Goal: Check status: Check status

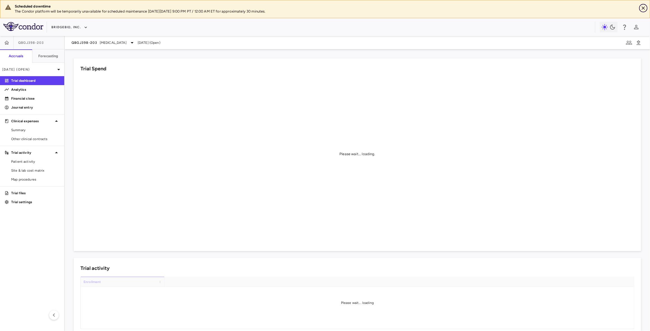
click at [644, 9] on icon "Close" at bounding box center [644, 8] width 6 height 6
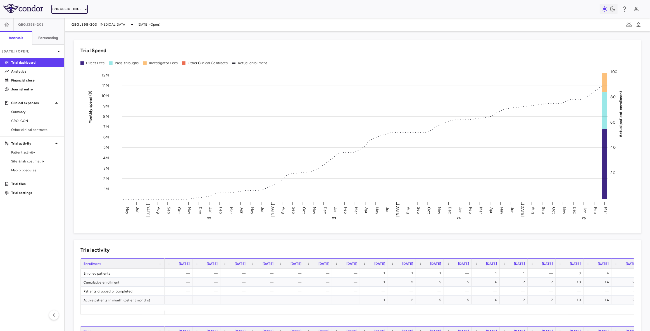
click at [83, 9] on icon "button" at bounding box center [85, 9] width 5 height 5
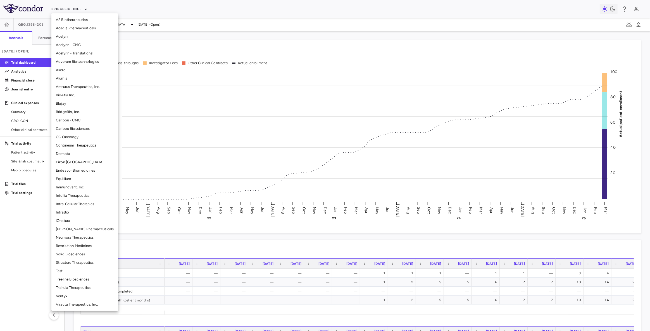
click at [73, 228] on li "[PERSON_NAME] Pharmaceuticals" at bounding box center [84, 229] width 67 height 8
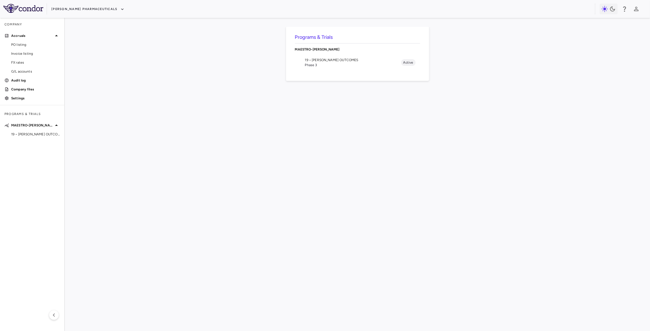
click at [322, 63] on span "Phase 3" at bounding box center [353, 65] width 96 height 5
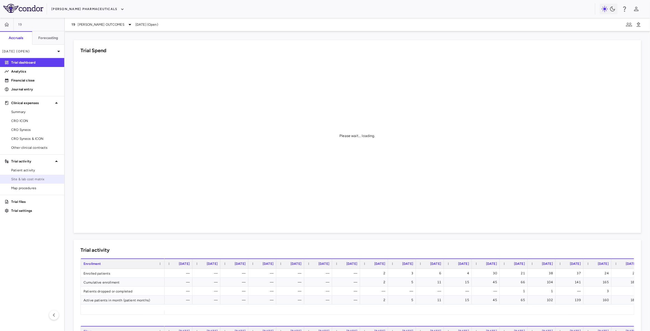
click at [39, 178] on span "Site & lab cost matrix" at bounding box center [35, 179] width 49 height 5
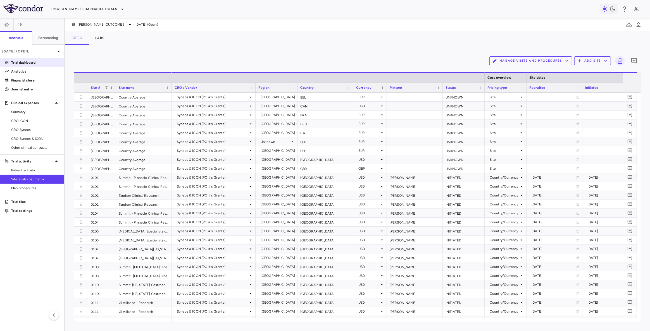
click at [34, 63] on p "Trial dashboard" at bounding box center [35, 62] width 49 height 5
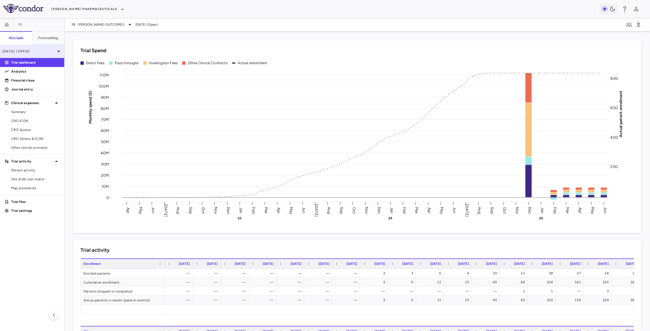
click at [47, 51] on p "[DATE] (Open)" at bounding box center [28, 51] width 53 height 5
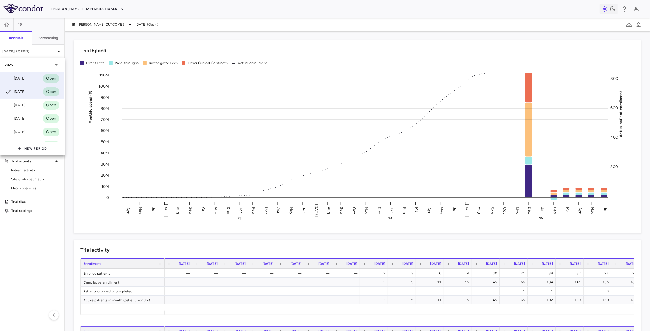
click at [18, 78] on div "[DATE]" at bounding box center [15, 78] width 21 height 7
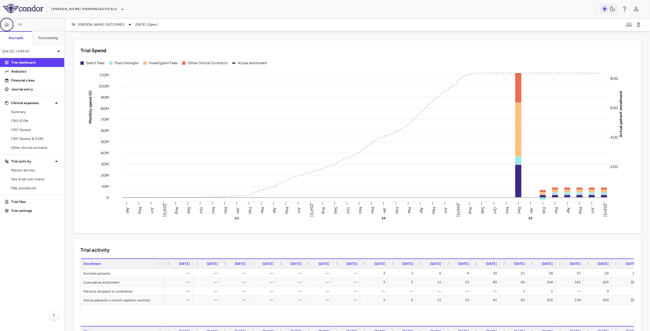
click at [7, 25] on icon "button" at bounding box center [6, 24] width 5 height 4
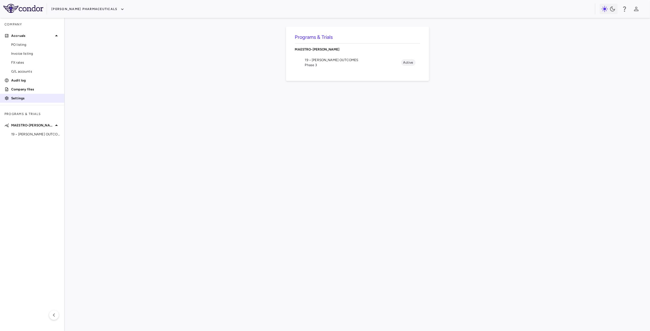
click at [20, 97] on p "Settings" at bounding box center [35, 98] width 49 height 5
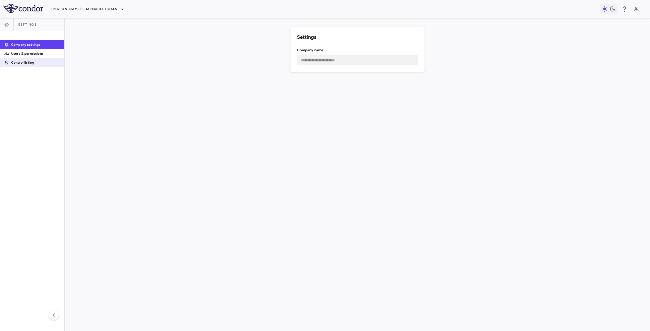
click at [33, 64] on p "Control listing" at bounding box center [35, 62] width 49 height 5
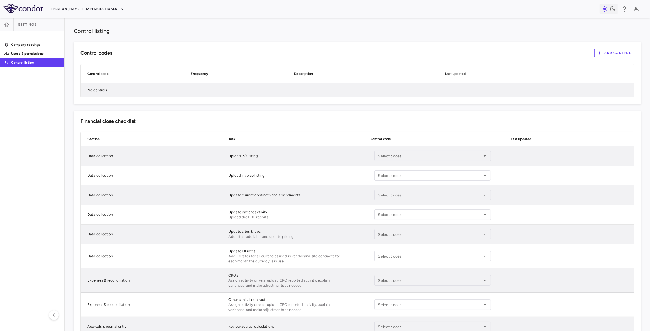
click at [612, 53] on button "Add control" at bounding box center [614, 53] width 40 height 9
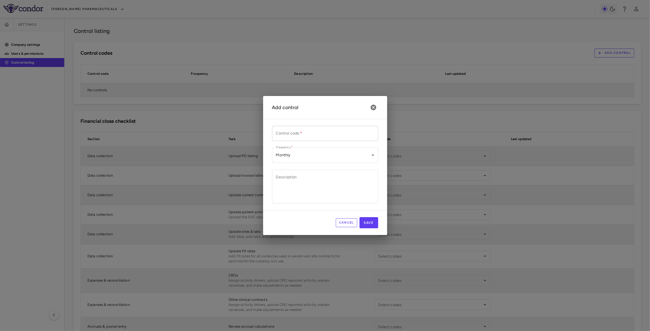
click at [312, 134] on input "Control code   *" at bounding box center [325, 133] width 106 height 15
type input "**********"
click at [311, 156] on body "Skip to sidebar Skip to main content [PERSON_NAME] Pharmaceuticals Settings Com…" at bounding box center [325, 165] width 650 height 331
click at [311, 156] on div at bounding box center [325, 165] width 650 height 331
click at [297, 190] on textarea "Description" at bounding box center [325, 186] width 98 height 25
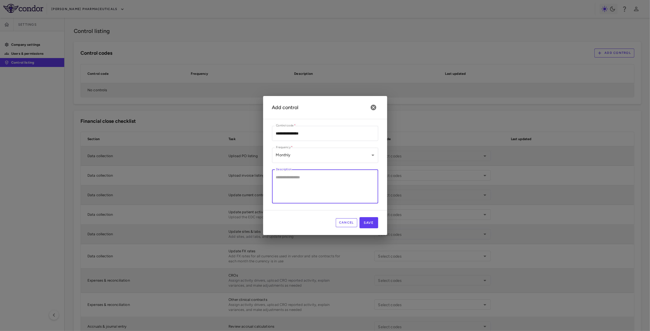
click at [308, 182] on textarea "Description" at bounding box center [325, 186] width 98 height 25
click at [309, 180] on textarea "Description" at bounding box center [325, 186] width 98 height 25
click at [294, 184] on textarea "**********" at bounding box center [325, 186] width 98 height 25
click at [341, 190] on textarea "**********" at bounding box center [325, 186] width 98 height 25
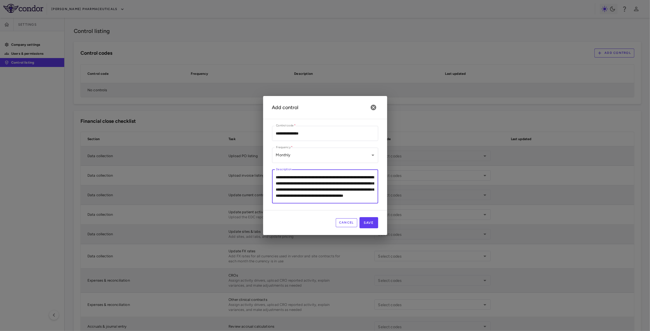
scroll to position [11, 0]
click at [355, 192] on textarea "**********" at bounding box center [325, 186] width 98 height 25
click at [353, 195] on textarea "**********" at bounding box center [325, 186] width 98 height 25
click at [345, 194] on textarea "**********" at bounding box center [325, 186] width 98 height 25
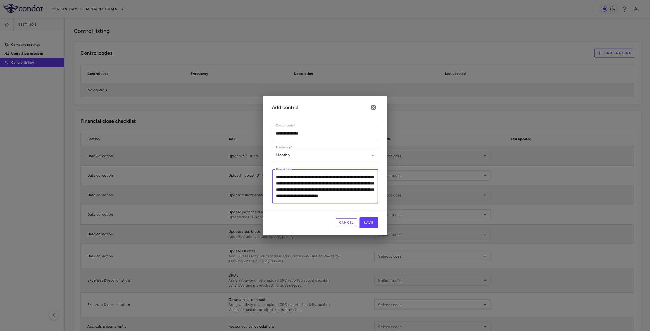
click at [344, 196] on textarea "**********" at bounding box center [325, 186] width 98 height 25
type textarea "**********"
click at [370, 225] on button "Save" at bounding box center [369, 222] width 19 height 11
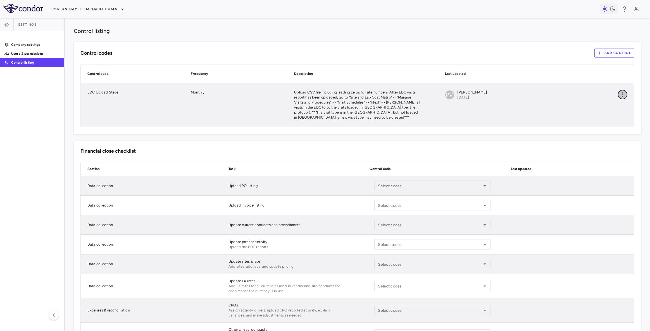
click at [622, 94] on icon "button" at bounding box center [622, 94] width 1 height 4
click at [614, 103] on li "Edit" at bounding box center [614, 106] width 20 height 8
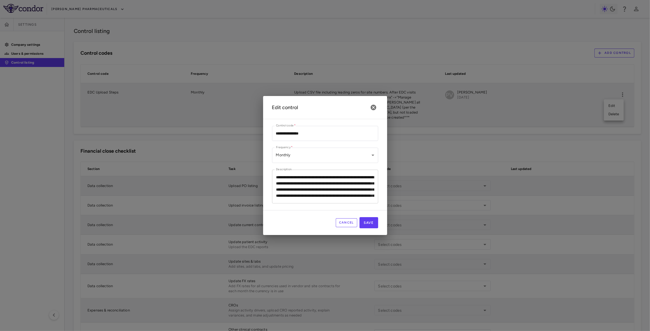
click at [311, 185] on textarea "**********" at bounding box center [325, 186] width 98 height 25
click at [282, 177] on textarea "**********" at bounding box center [325, 186] width 98 height 25
type textarea "**********"
click at [372, 225] on button "Save" at bounding box center [369, 222] width 19 height 11
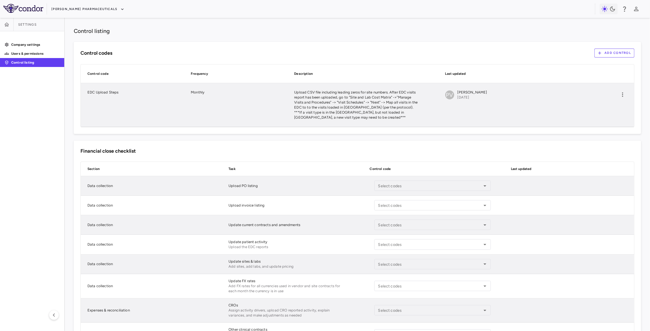
click at [316, 97] on p "Upload CSV file including leading zeros for site numbers. After EDC visits repo…" at bounding box center [357, 105] width 126 height 30
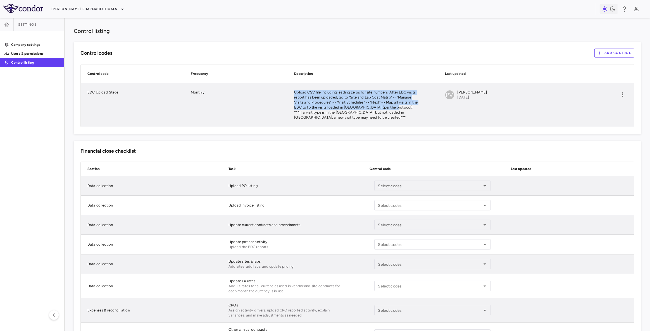
drag, startPoint x: 306, startPoint y: 92, endPoint x: 384, endPoint y: 109, distance: 80.0
click at [389, 105] on div "EDC Upload Steps Monthly Upload CSV file including leading zeros for site numbe…" at bounding box center [357, 105] width 553 height 44
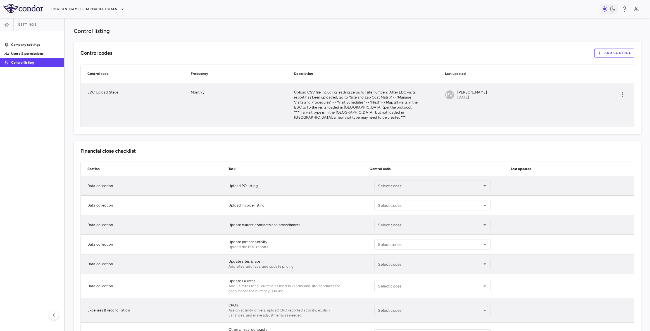
click at [332, 111] on p "Upload CSV file including leading zeros for site numbers. After EDC visits repo…" at bounding box center [357, 105] width 126 height 30
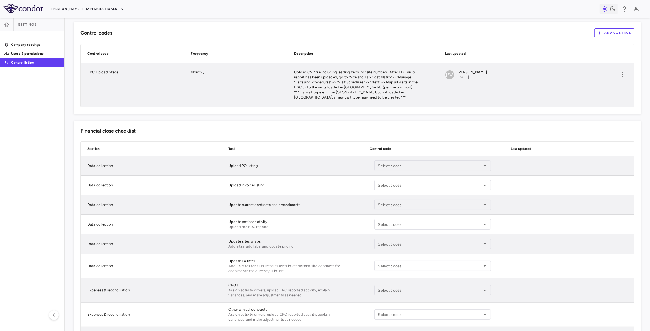
scroll to position [51, 0]
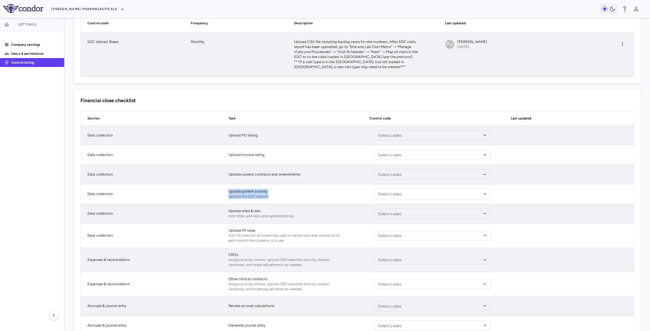
drag, startPoint x: 228, startPoint y: 191, endPoint x: 279, endPoint y: 198, distance: 52.2
click at [279, 198] on div "Update patient activity Upload the EDC reports" at bounding box center [287, 193] width 130 height 19
click at [303, 194] on div "Update patient activity Upload the EDC reports" at bounding box center [287, 193] width 130 height 19
click at [425, 196] on input "Select codes" at bounding box center [428, 194] width 104 height 7
click at [397, 208] on p "EDC Upload Steps" at bounding box center [390, 206] width 31 height 5
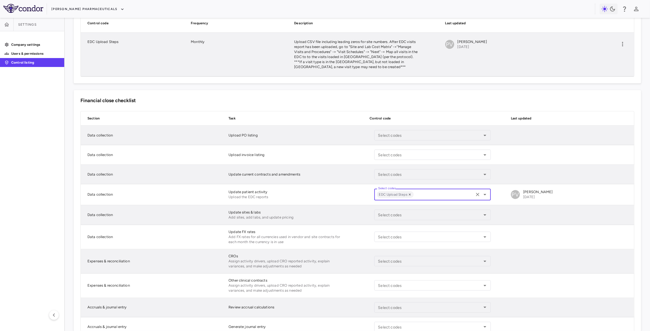
click at [237, 184] on div "Section Task Control code Last updated Data collection Upload PO listing Select…" at bounding box center [357, 224] width 554 height 226
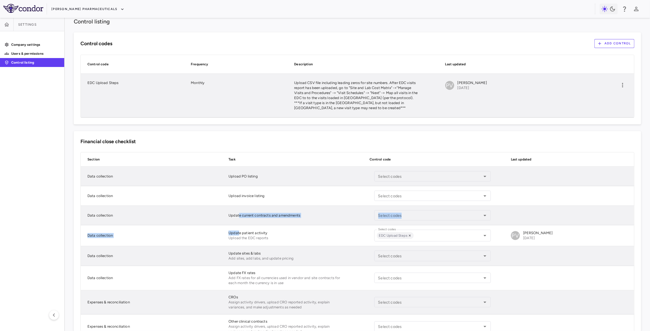
scroll to position [0, 0]
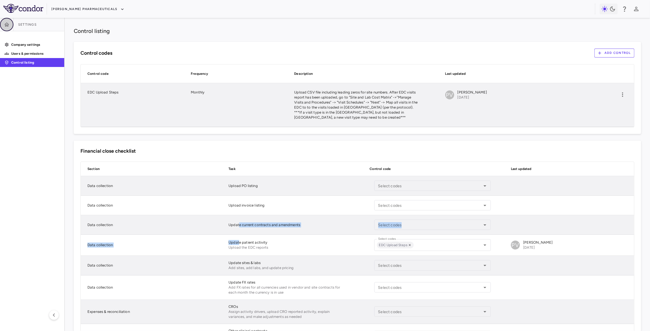
click at [6, 25] on icon "button" at bounding box center [7, 25] width 6 height 6
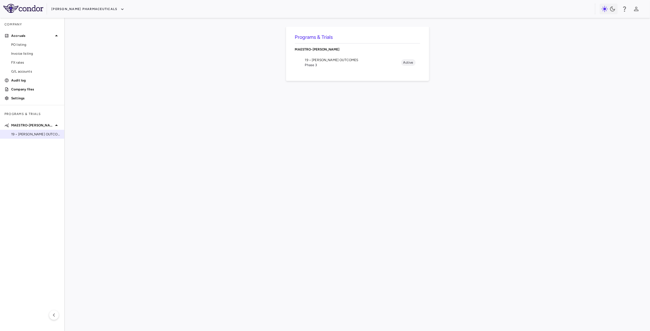
click at [29, 132] on span "19 • [PERSON_NAME] OUTCOMES" at bounding box center [35, 134] width 49 height 5
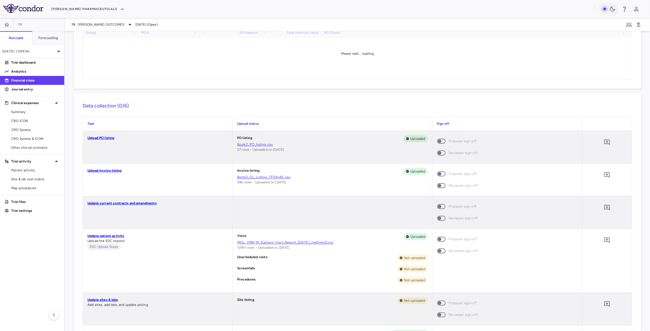
scroll to position [76, 0]
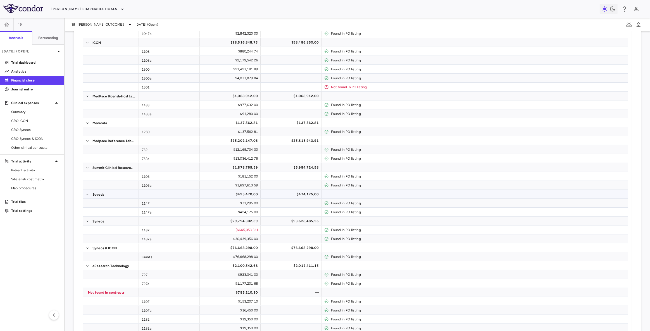
click at [436, 198] on div at bounding box center [475, 194] width 307 height 9
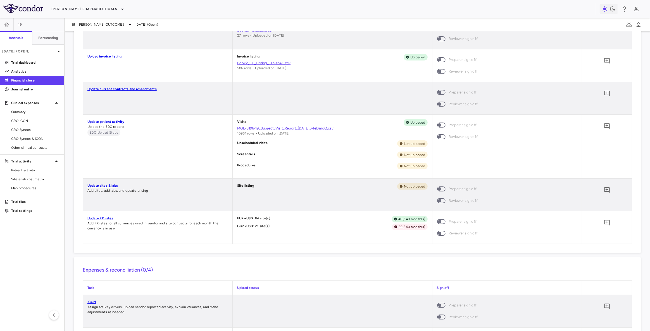
scroll to position [0, 0]
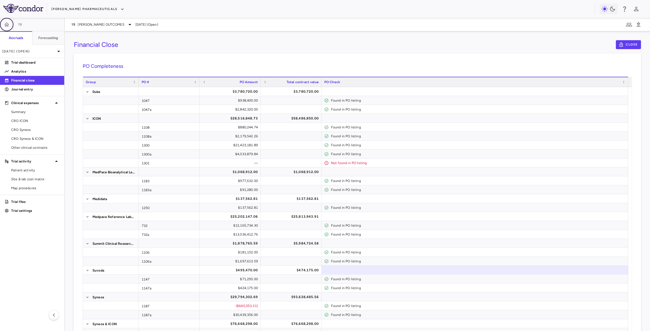
click at [8, 24] on icon "button" at bounding box center [7, 25] width 6 height 6
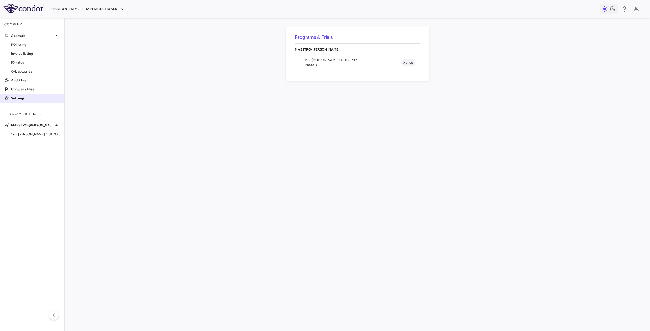
click at [18, 97] on p "Settings" at bounding box center [35, 98] width 49 height 5
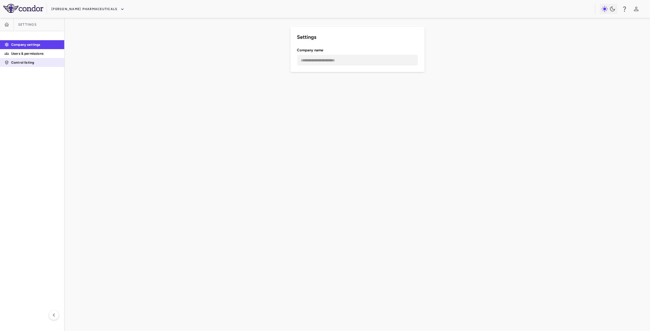
click at [20, 62] on p "Control listing" at bounding box center [35, 62] width 49 height 5
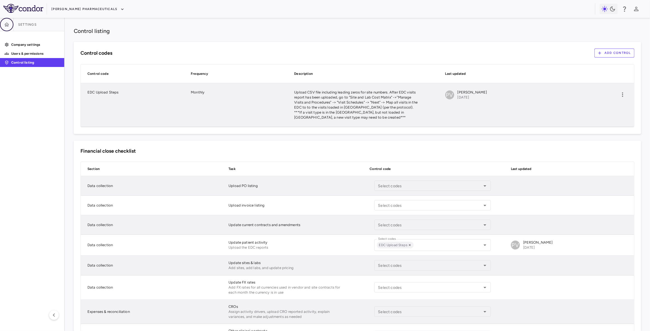
click at [6, 25] on icon "button" at bounding box center [6, 24] width 5 height 4
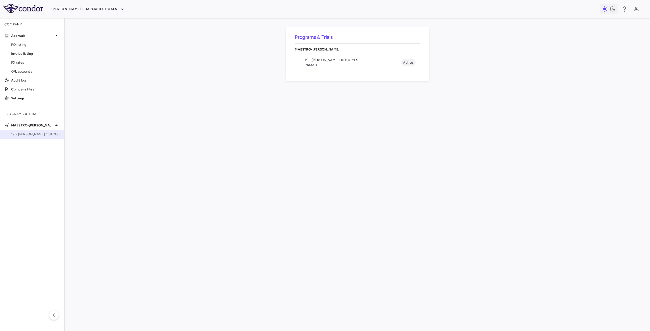
click at [36, 133] on span "19 • [PERSON_NAME] OUTCOMES" at bounding box center [35, 134] width 49 height 5
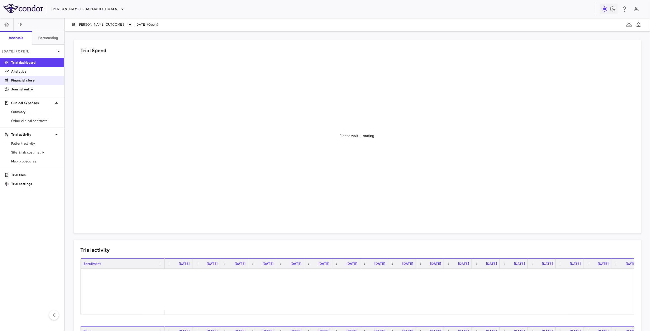
click at [30, 79] on p "Financial close" at bounding box center [35, 80] width 49 height 5
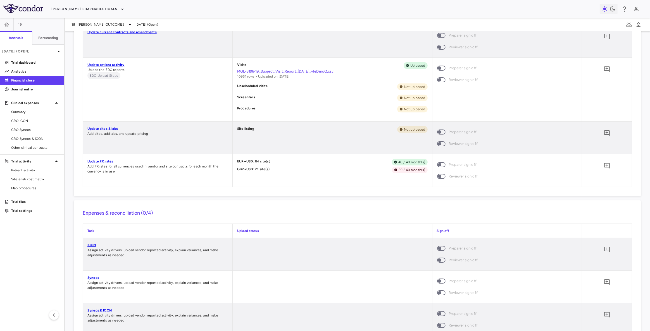
scroll to position [508, 0]
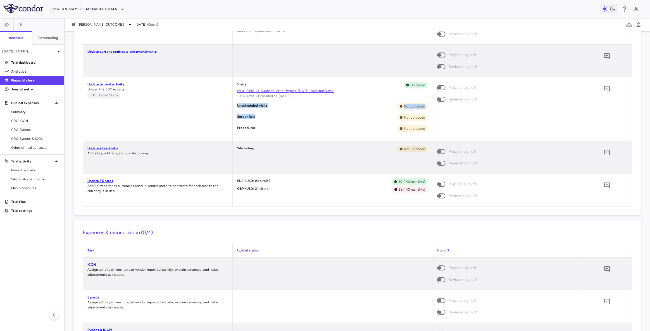
drag, startPoint x: 235, startPoint y: 104, endPoint x: 284, endPoint y: 111, distance: 49.3
click at [284, 110] on div "Visits Uploaded MGL-3196-19_Subject_Visit_Report_[DATE]_vIeDmoQ.csv 10961 rows …" at bounding box center [332, 109] width 199 height 64
click at [273, 120] on div "Screenfails Not uploaded" at bounding box center [332, 117] width 190 height 7
drag, startPoint x: 268, startPoint y: 127, endPoint x: 235, endPoint y: 106, distance: 39.1
click at [235, 106] on div "Visits Uploaded MGL-3196-19_Subject_Visit_Report_[DATE]_vIeDmoQ.csv 10961 rows …" at bounding box center [332, 109] width 199 height 64
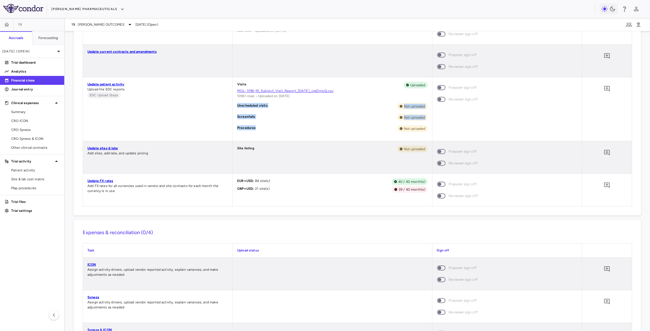
click at [284, 121] on div "Visits Uploaded MGL-3196-19_Subject_Visit_Report_[DATE]_vIeDmoQ.csv 10961 rows …" at bounding box center [332, 109] width 199 height 64
drag, startPoint x: 238, startPoint y: 106, endPoint x: 422, endPoint y: 136, distance: 186.0
click at [422, 136] on div "Visits Uploaded MGL-3196-19_Subject_Visit_Report_[DATE]_vIeDmoQ.csv 10961 rows …" at bounding box center [332, 109] width 199 height 64
click at [266, 125] on div "Procedures Not uploaded" at bounding box center [332, 128] width 190 height 7
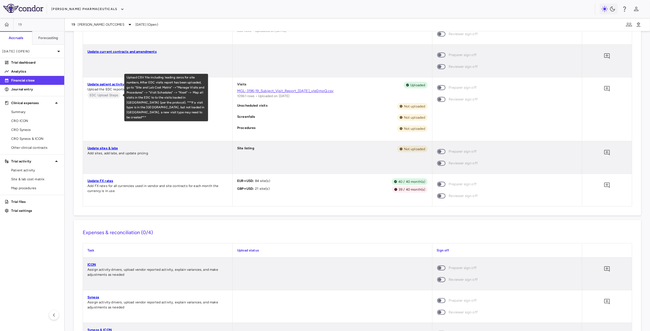
click at [141, 97] on div "Upload CSV file including leading zeros for site numbers. After EDC visits repo…" at bounding box center [166, 97] width 84 height 47
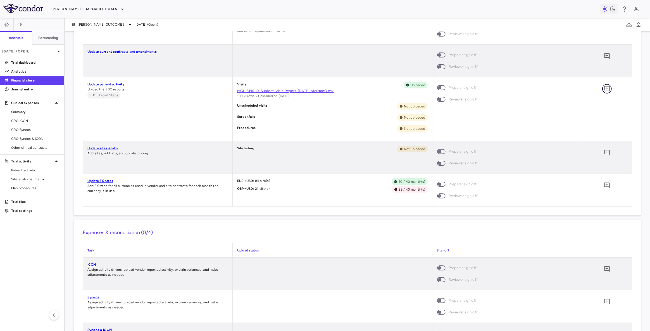
click at [605, 88] on icon "Add comment" at bounding box center [607, 89] width 6 height 6
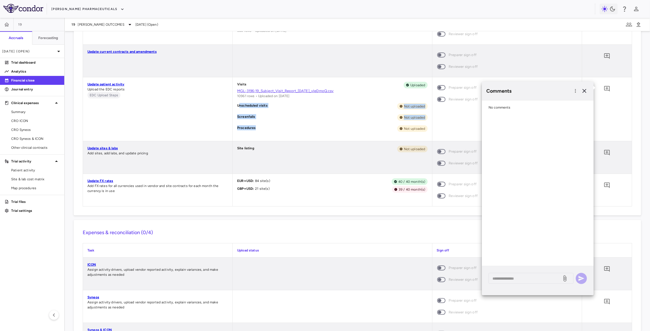
drag, startPoint x: 254, startPoint y: 108, endPoint x: 299, endPoint y: 133, distance: 51.0
click at [299, 133] on div "Visits Uploaded MGL-3196-19_Subject_Visit_Report_[DATE]_vIeDmoQ.csv 10961 rows …" at bounding box center [332, 109] width 199 height 64
click at [353, 126] on div "Procedures Not uploaded" at bounding box center [332, 128] width 190 height 7
drag, startPoint x: 151, startPoint y: 110, endPoint x: 137, endPoint y: 107, distance: 14.5
click at [151, 110] on div "Update patient activity Upload the EDC reports EDC Upload Steps" at bounding box center [157, 109] width 149 height 64
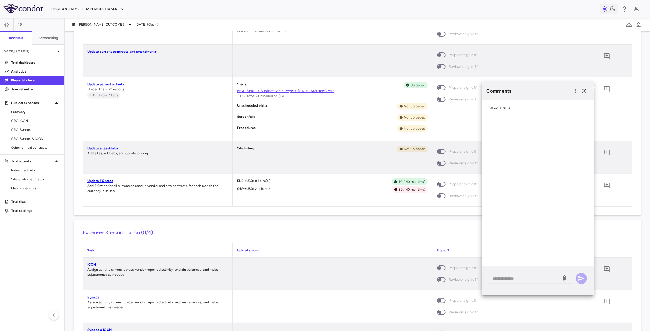
click at [251, 112] on div "Visits Uploaded MGL-3196-19_Subject_Visit_Report_[DATE]_vIeDmoQ.csv 10961 rows …" at bounding box center [332, 109] width 199 height 64
drag, startPoint x: 238, startPoint y: 106, endPoint x: 424, endPoint y: 129, distance: 187.2
click at [424, 129] on div "Visits Uploaded MGL-3196-19_Subject_Visit_Report_[DATE]_vIeDmoQ.csv 10961 rows …" at bounding box center [332, 109] width 199 height 64
click at [287, 120] on div "Screenfails Not uploaded" at bounding box center [332, 117] width 190 height 7
click at [585, 92] on icon "button" at bounding box center [584, 91] width 7 height 7
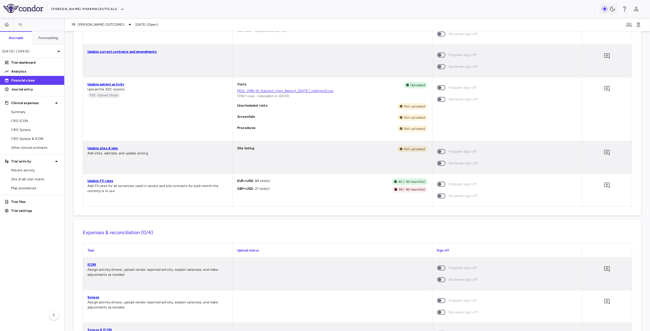
click at [162, 125] on div "Update patient activity Upload the EDC reports EDC Upload Steps" at bounding box center [157, 109] width 149 height 64
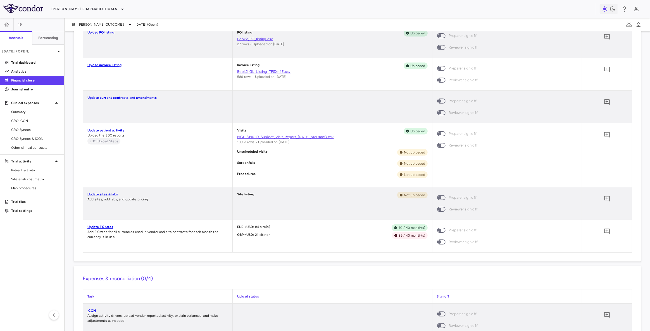
scroll to position [457, 0]
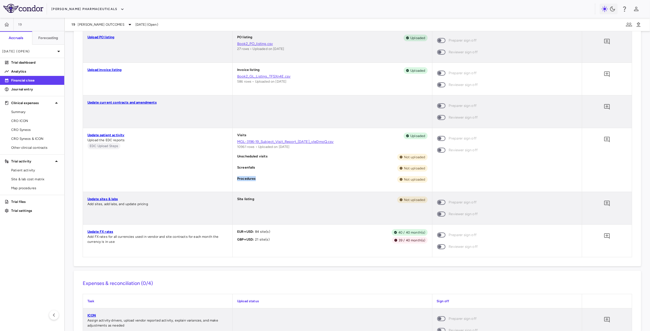
drag, startPoint x: 237, startPoint y: 177, endPoint x: 276, endPoint y: 177, distance: 38.8
click at [276, 177] on div "Procedures Not uploaded" at bounding box center [332, 179] width 190 height 7
click at [299, 175] on div "Visits Uploaded MGL-3196-19_Subject_Visit_Report_[DATE]_vIeDmoQ.csv 10961 rows …" at bounding box center [332, 160] width 199 height 64
click at [241, 179] on p "Procedures" at bounding box center [246, 179] width 19 height 7
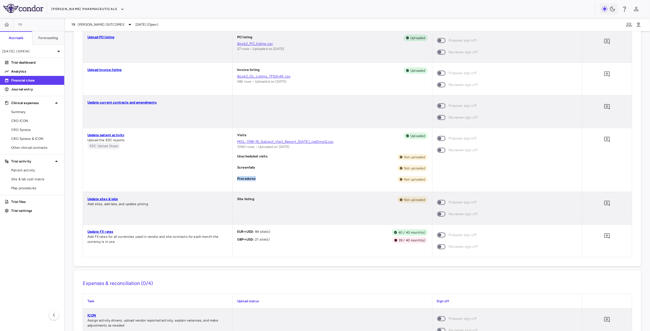
click at [285, 176] on div "Procedures Not uploaded" at bounding box center [332, 179] width 190 height 7
drag, startPoint x: 274, startPoint y: 182, endPoint x: 277, endPoint y: 183, distance: 3.2
click at [277, 183] on div "Visits Uploaded MGL-3196-19_Subject_Visit_Report_[DATE]_vIeDmoQ.csv 10961 rows …" at bounding box center [332, 160] width 199 height 64
click at [259, 179] on div "Procedures Not uploaded" at bounding box center [332, 179] width 190 height 7
click at [238, 179] on p "Procedures" at bounding box center [246, 179] width 19 height 7
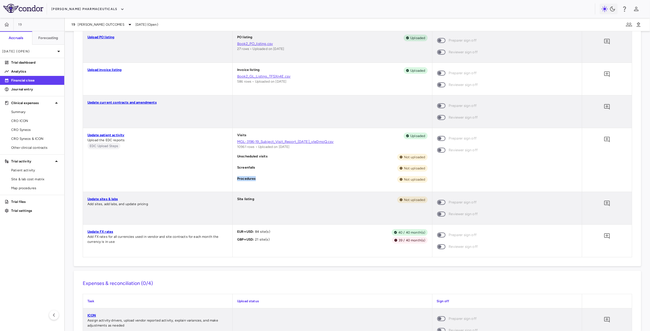
click at [238, 179] on p "Procedures" at bounding box center [246, 179] width 19 height 7
click at [249, 178] on p "Procedures" at bounding box center [246, 179] width 19 height 7
click at [241, 176] on div "Visits Uploaded MGL-3196-19_Subject_Visit_Report_[DATE]_vIeDmoQ.csv 10961 rows …" at bounding box center [332, 160] width 199 height 64
click at [241, 178] on p "Procedures" at bounding box center [246, 179] width 19 height 7
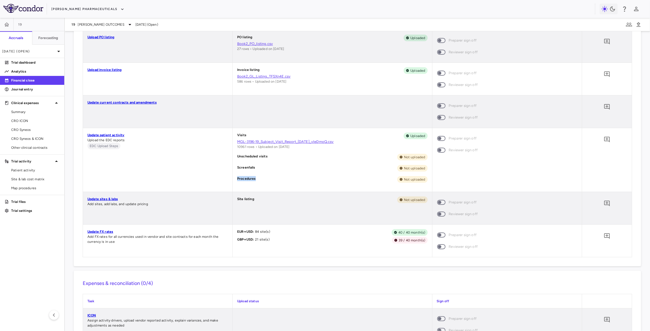
click at [249, 179] on p "Procedures" at bounding box center [246, 179] width 19 height 7
drag, startPoint x: 237, startPoint y: 177, endPoint x: 327, endPoint y: 184, distance: 90.0
click at [429, 181] on div "Visits Uploaded MGL-3196-19_Subject_Visit_Report_[DATE]_vIeDmoQ.csv 10961 rows …" at bounding box center [332, 160] width 199 height 64
click at [244, 177] on p "Procedures" at bounding box center [246, 179] width 19 height 7
click at [301, 181] on div "Procedures Not uploaded" at bounding box center [332, 179] width 190 height 7
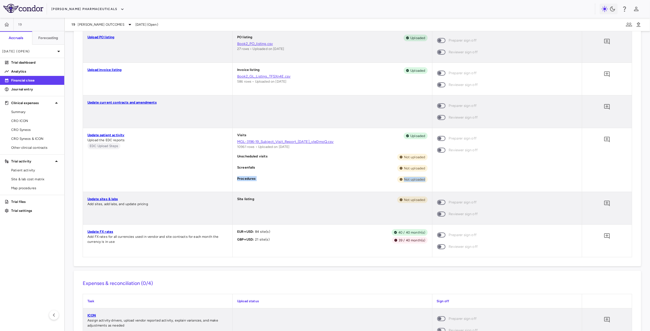
click at [240, 176] on p "Procedures" at bounding box center [246, 179] width 19 height 7
click at [281, 179] on div "Procedures Not uploaded" at bounding box center [332, 179] width 190 height 7
click at [248, 176] on p "Procedures" at bounding box center [246, 179] width 19 height 7
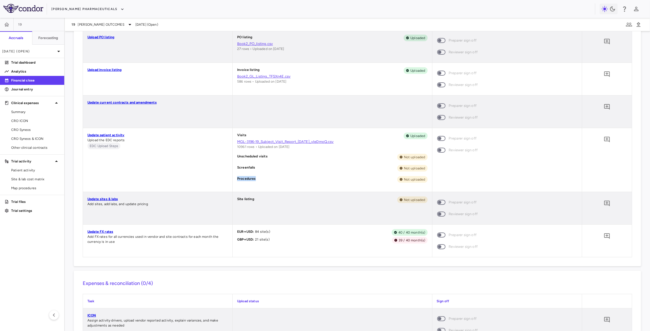
click at [245, 178] on p "Procedures" at bounding box center [246, 179] width 19 height 7
click at [248, 179] on p "Procedures" at bounding box center [246, 179] width 19 height 7
click at [245, 176] on p "Procedures" at bounding box center [246, 179] width 19 height 7
click at [248, 179] on p "Procedures" at bounding box center [246, 179] width 19 height 7
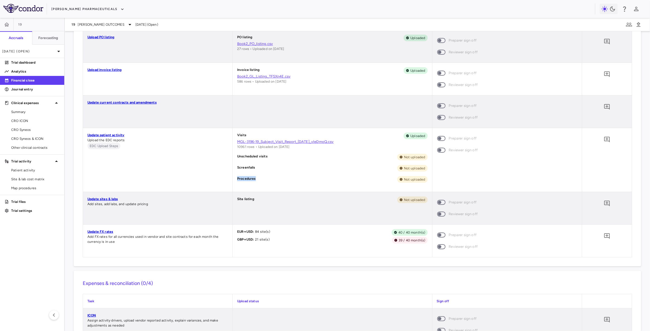
click at [248, 179] on p "Procedures" at bounding box center [246, 179] width 19 height 7
click at [291, 177] on div "Procedures Not uploaded" at bounding box center [332, 179] width 190 height 7
click at [255, 152] on div "Visits Uploaded MGL-3196-19_Subject_Visit_Report_[DATE]_vIeDmoQ.csv 10961 rows …" at bounding box center [332, 160] width 199 height 64
drag, startPoint x: 258, startPoint y: 200, endPoint x: 235, endPoint y: 199, distance: 23.2
click at [235, 199] on div "Site listing Not uploaded" at bounding box center [332, 208] width 199 height 32
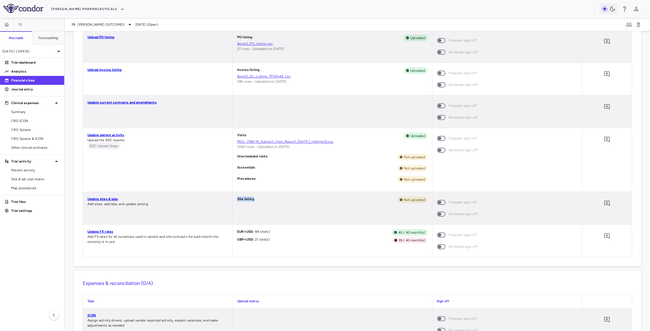
click at [293, 204] on div "Site listing Not uploaded" at bounding box center [332, 208] width 199 height 32
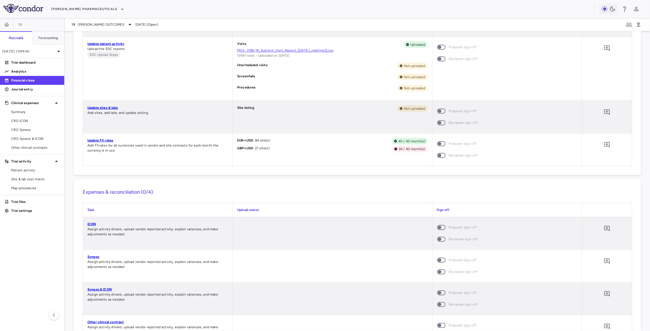
scroll to position [559, 0]
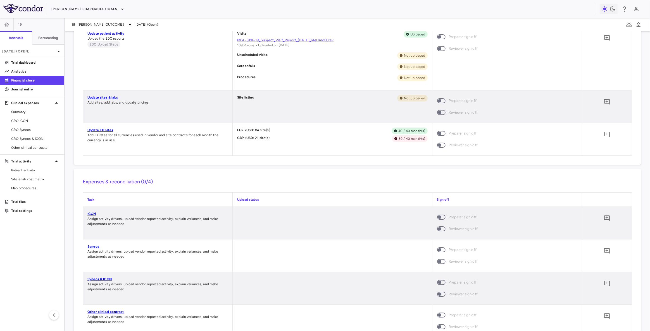
drag, startPoint x: 249, startPoint y: 189, endPoint x: 273, endPoint y: 207, distance: 30.1
click at [249, 189] on div "Expenses & reconciliation (0/4) Task Upload status Sign off ICON Assign activit…" at bounding box center [357, 257] width 567 height 177
click at [316, 196] on div "Upload status" at bounding box center [332, 200] width 199 height 14
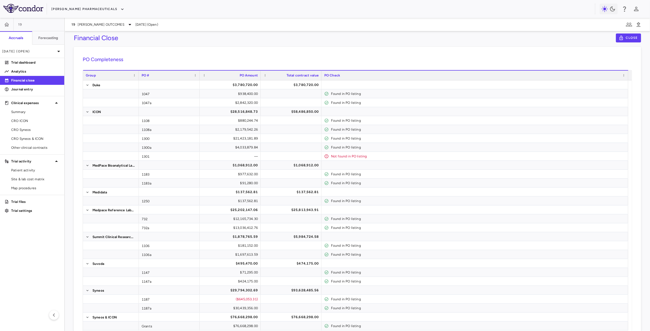
scroll to position [0, 0]
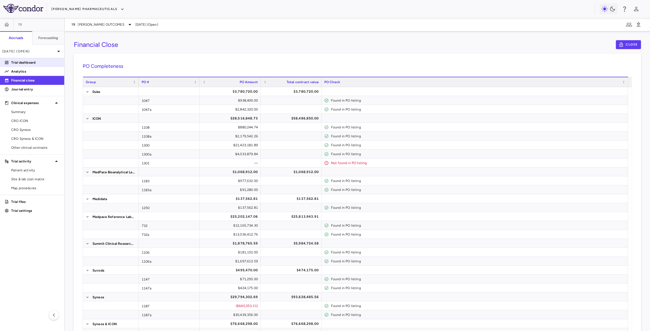
click at [25, 62] on p "Trial dashboard" at bounding box center [35, 62] width 49 height 5
